Goal: Check status

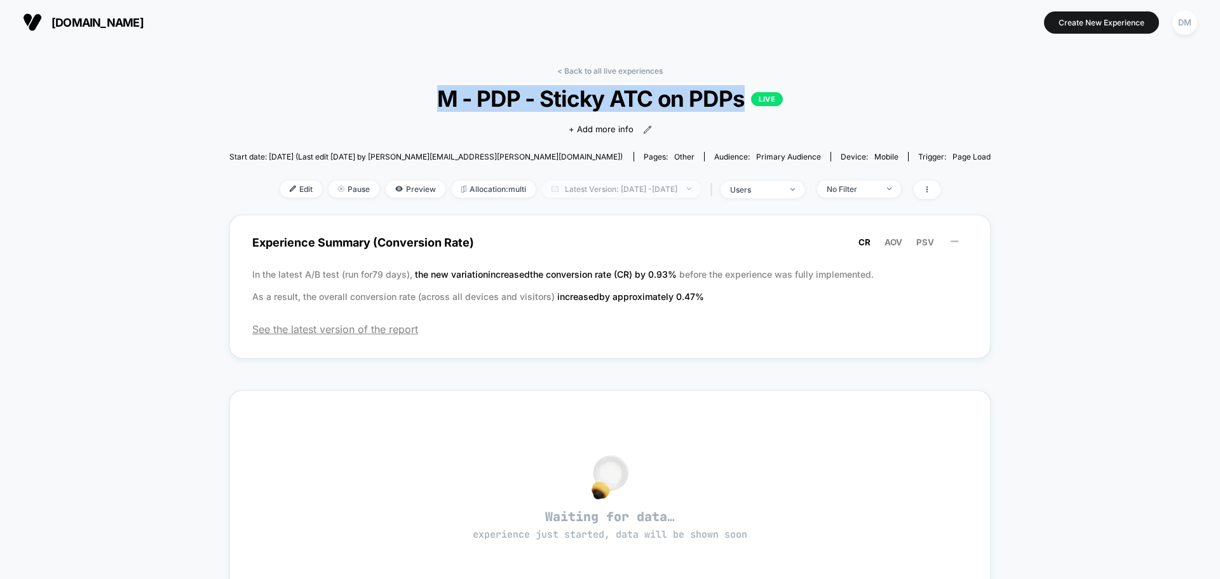
click at [625, 180] on span "Latest Version: [DATE] - [DATE]" at bounding box center [621, 188] width 159 height 17
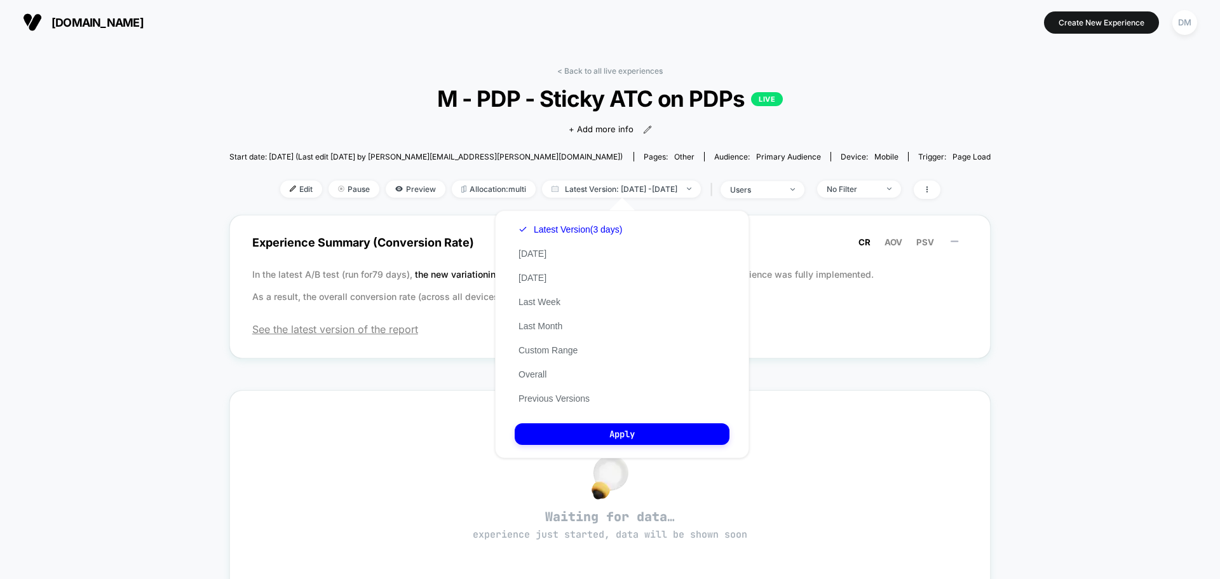
click at [1040, 235] on div "< Back to all live experiences M - PDP - Sticky ATC on PDPs LIVE Click to view …" at bounding box center [610, 460] width 1220 height 833
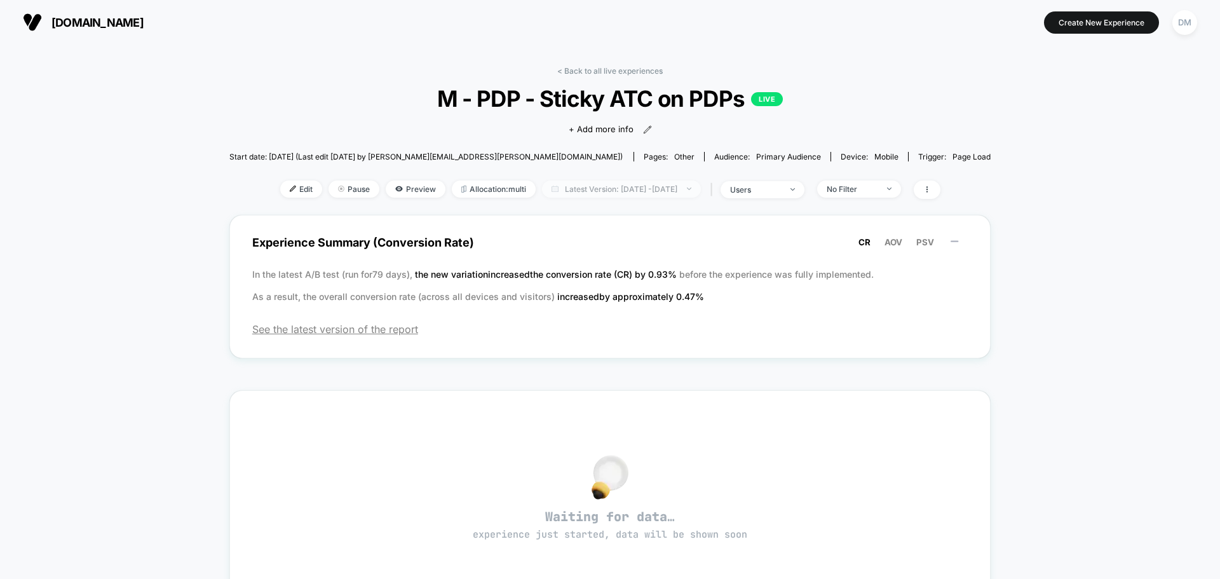
click at [594, 186] on span "Latest Version: [DATE] - [DATE]" at bounding box center [621, 188] width 159 height 17
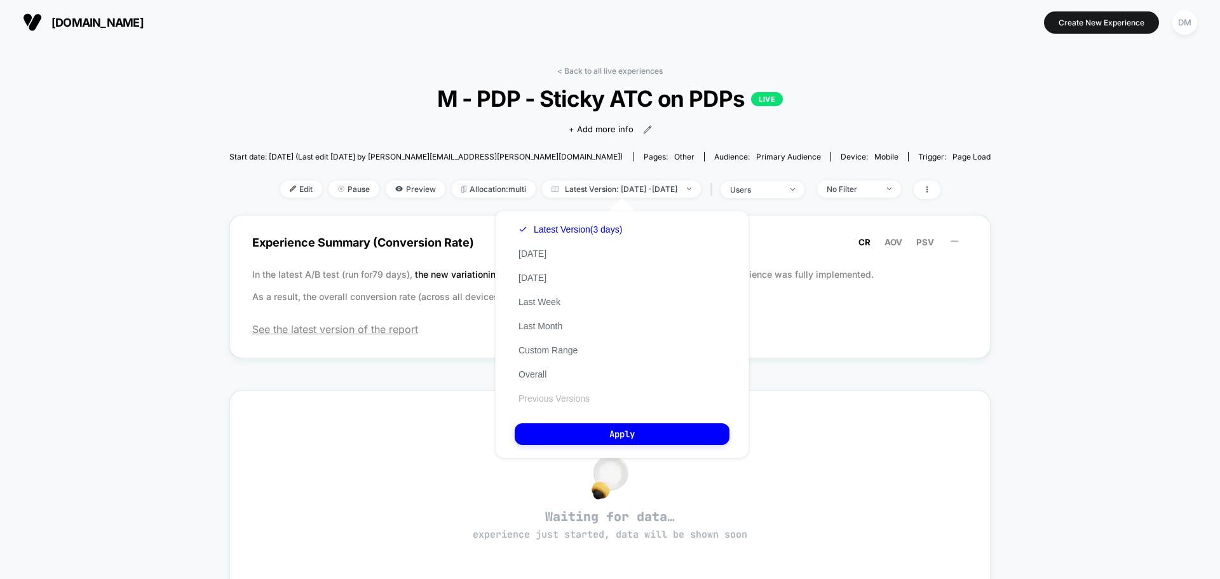
click at [560, 402] on button "Previous Versions" at bounding box center [554, 398] width 79 height 11
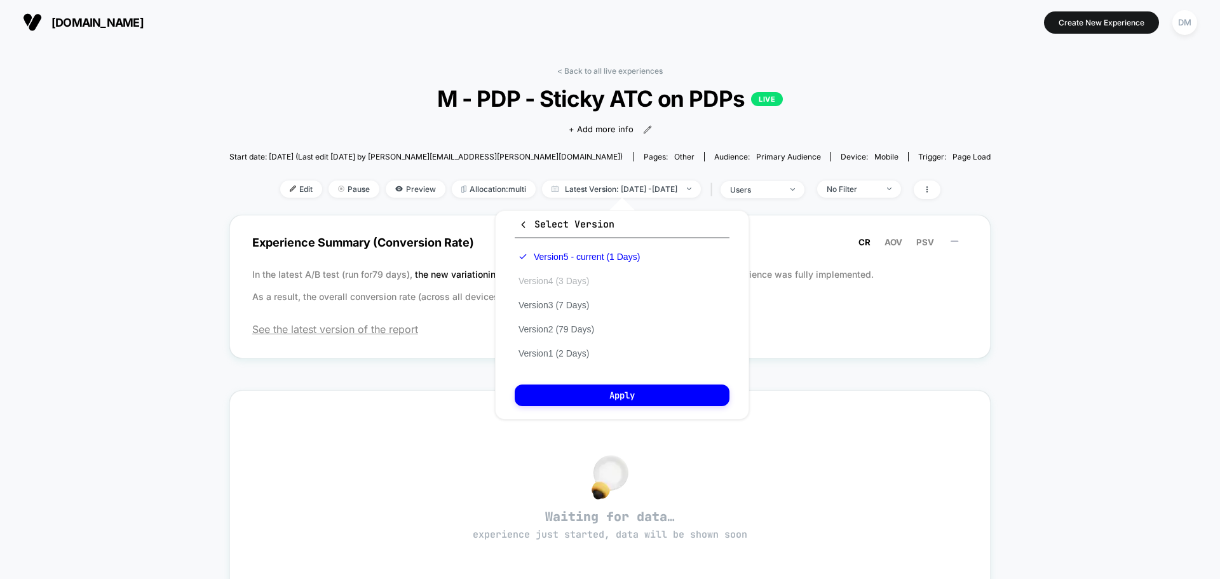
click at [572, 280] on button "Version 4 (3 Days)" at bounding box center [554, 280] width 78 height 11
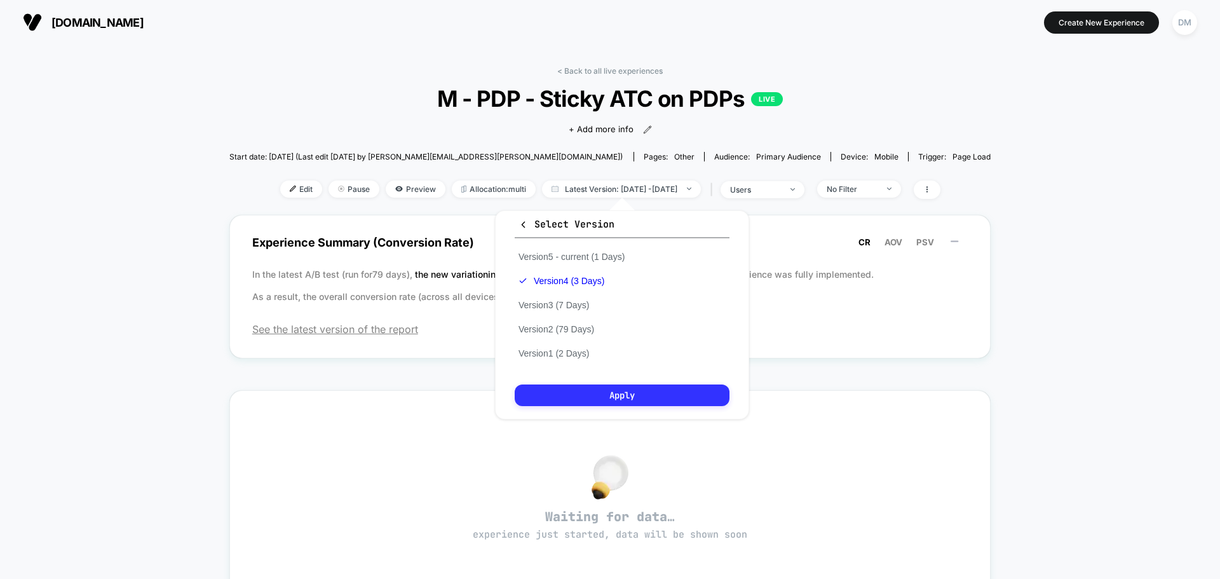
click at [612, 388] on button "Apply" at bounding box center [622, 396] width 215 height 22
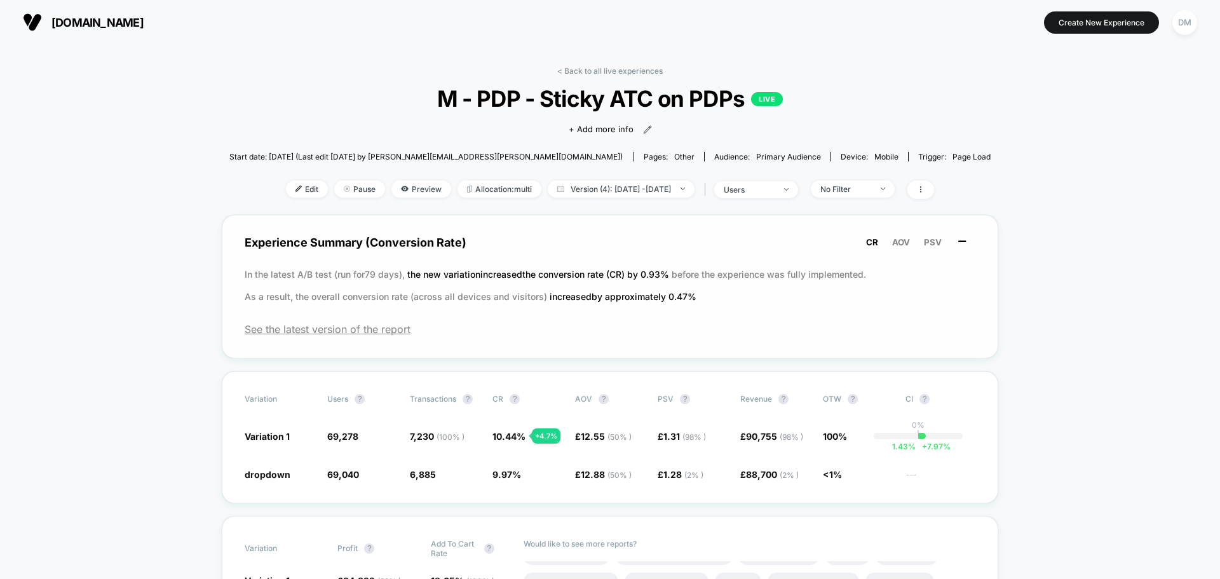
click at [958, 242] on icon at bounding box center [962, 241] width 13 height 13
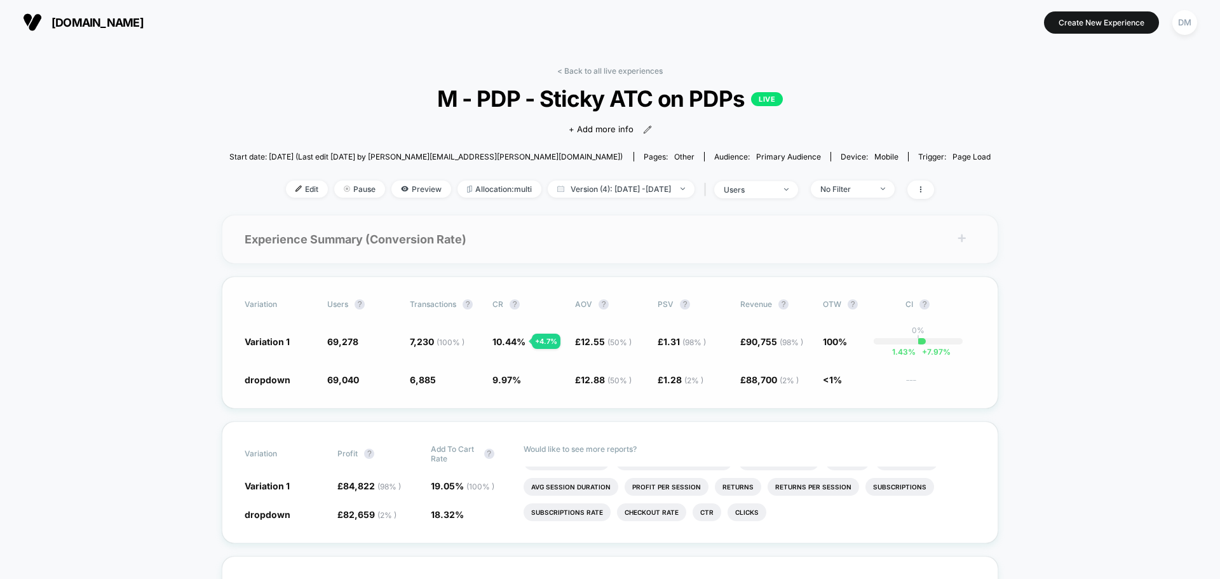
scroll to position [191, 0]
